Goal: Check status: Check status

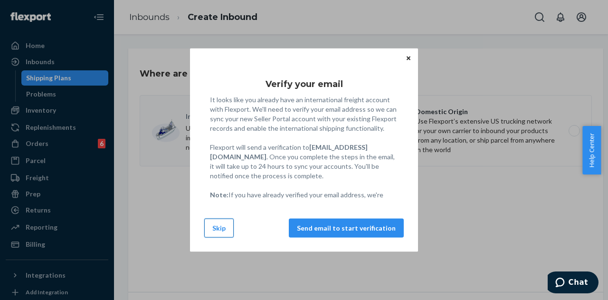
click at [223, 230] on button "Skip" at bounding box center [218, 228] width 29 height 19
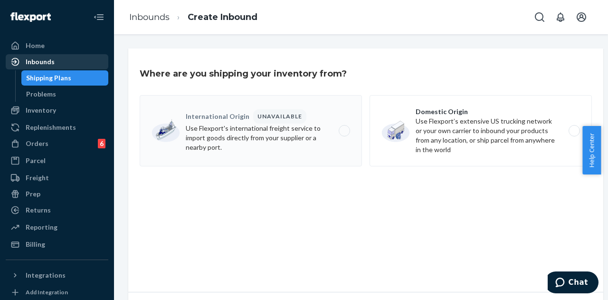
click at [48, 65] on div "Inbounds" at bounding box center [40, 62] width 29 height 10
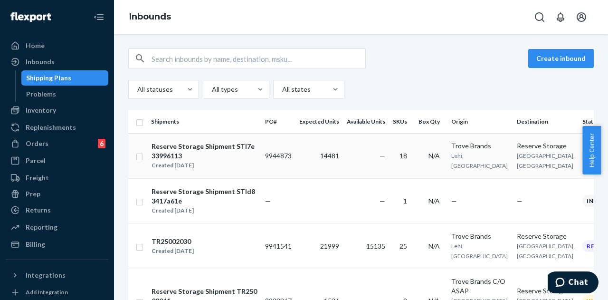
click at [226, 145] on div "Reserve Storage Shipment STI7e33996113" at bounding box center [204, 151] width 105 height 19
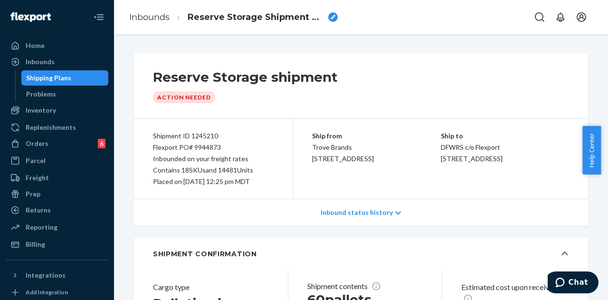
click at [336, 15] on div "breadcrumbs" at bounding box center [333, 17] width 10 height 10
type input "TR25002070"
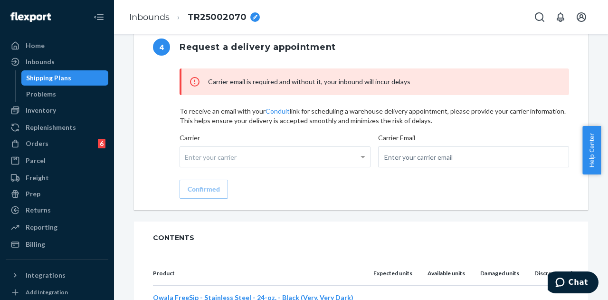
scroll to position [995, 0]
click at [277, 156] on div "Enter your carrier" at bounding box center [275, 156] width 190 height 20
click at [187, 156] on input "Carrier Enter your carrier" at bounding box center [186, 157] width 2 height 18
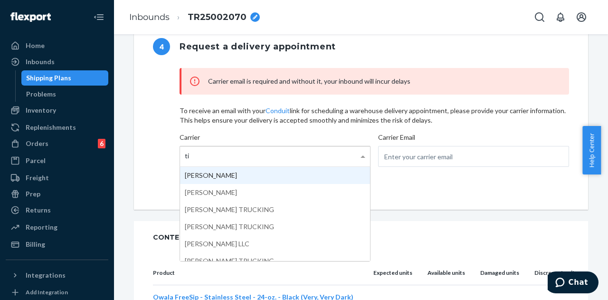
type input "t"
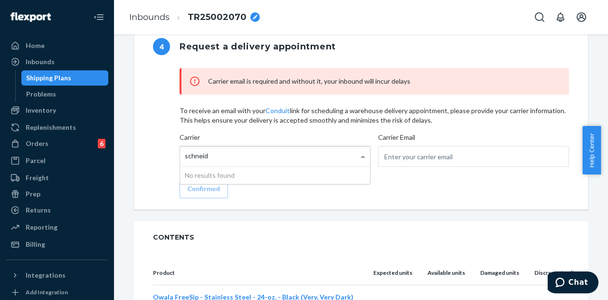
type input "[PERSON_NAME]"
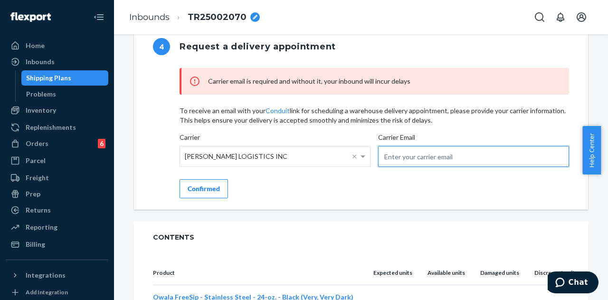
click at [411, 163] on input "email" at bounding box center [473, 156] width 191 height 21
click at [419, 159] on input "email" at bounding box center [473, 156] width 191 height 21
paste input "[EMAIL_ADDRESS][PERSON_NAME][DOMAIN_NAME]"
type input "[EMAIL_ADDRESS][PERSON_NAME][DOMAIN_NAME]"
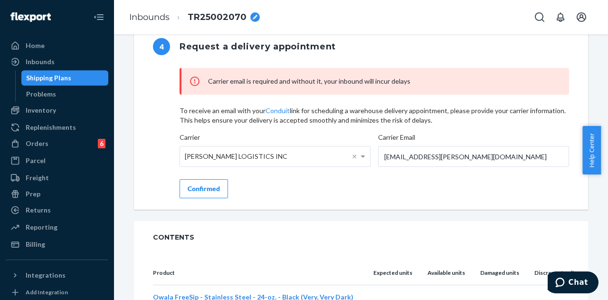
click at [216, 189] on div "Confirmed" at bounding box center [204, 189] width 32 height 10
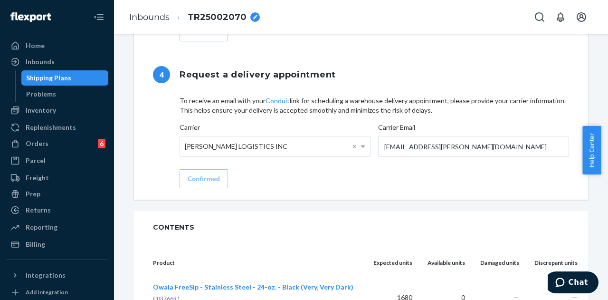
scroll to position [1014, 0]
click at [277, 99] on link "Conduit" at bounding box center [278, 101] width 24 height 8
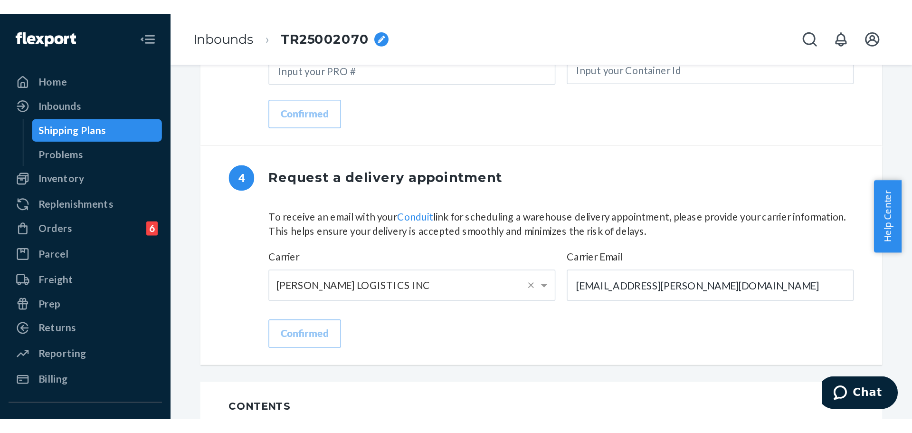
scroll to position [979, 0]
